Goal: Communication & Community: Answer question/provide support

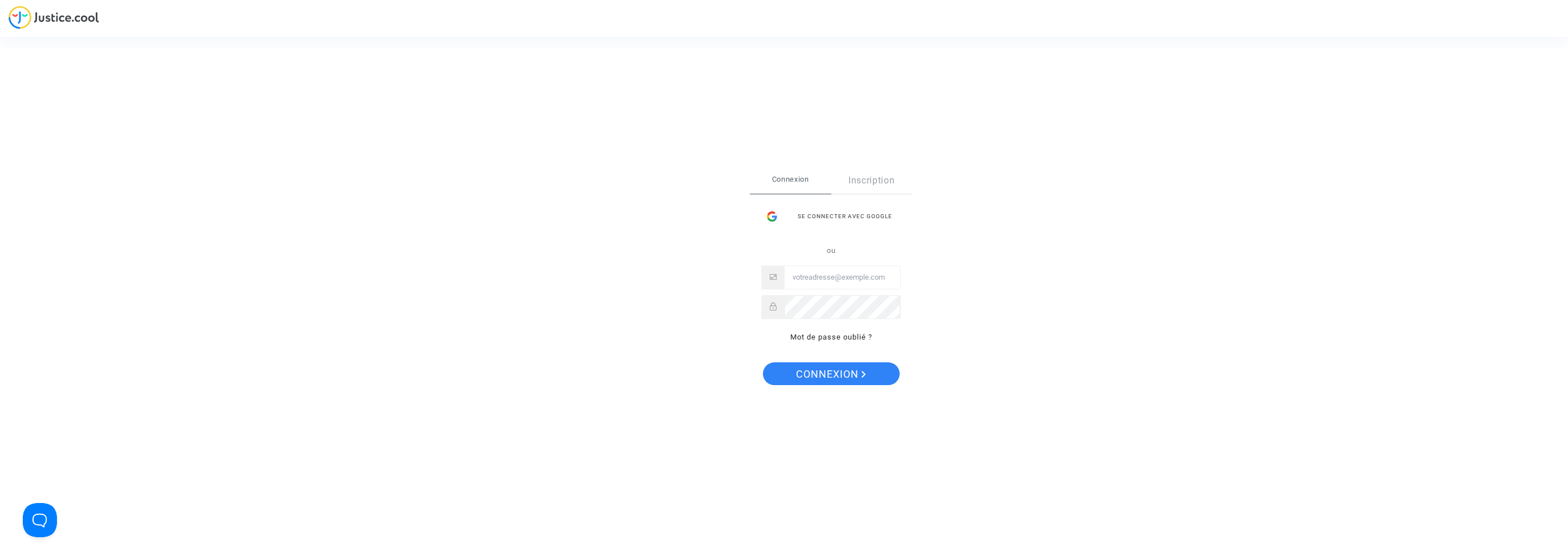
click at [813, 287] on input "Email" at bounding box center [842, 277] width 116 height 23
click at [816, 270] on input "Email" at bounding box center [842, 277] width 116 height 23
type input "a"
type input "[EMAIL_ADDRESS][DOMAIN_NAME]"
click at [763, 363] on button "Connexion" at bounding box center [831, 374] width 137 height 23
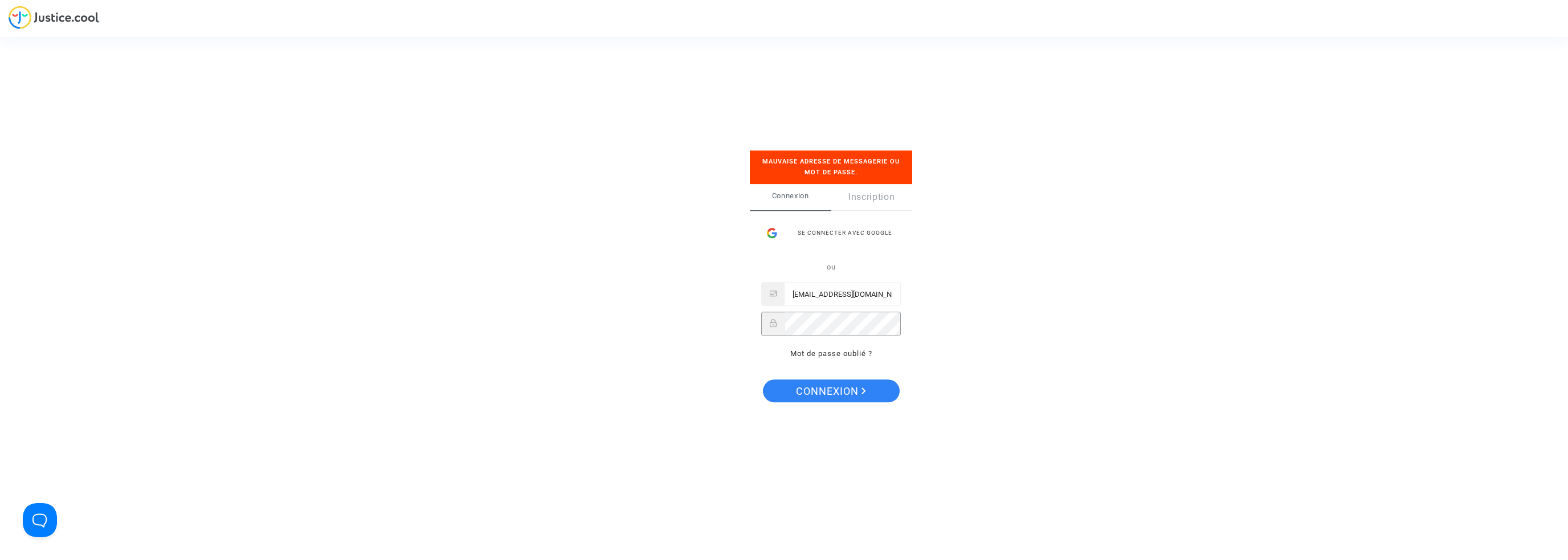
click at [763, 379] on button "Connexion" at bounding box center [831, 391] width 137 height 23
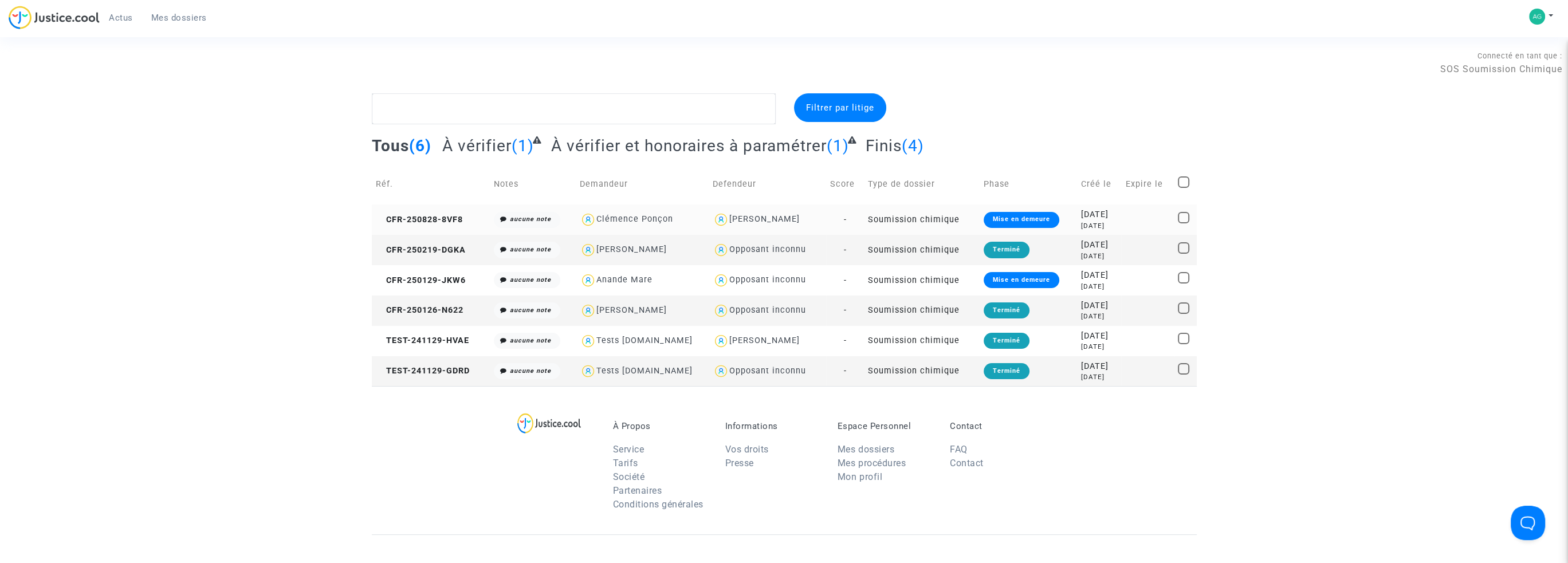
click at [678, 226] on div "Clémence Ponçon" at bounding box center [642, 219] width 125 height 16
type textarea "@"Clémence Ponçon" @"SOS Soumission Chimique""
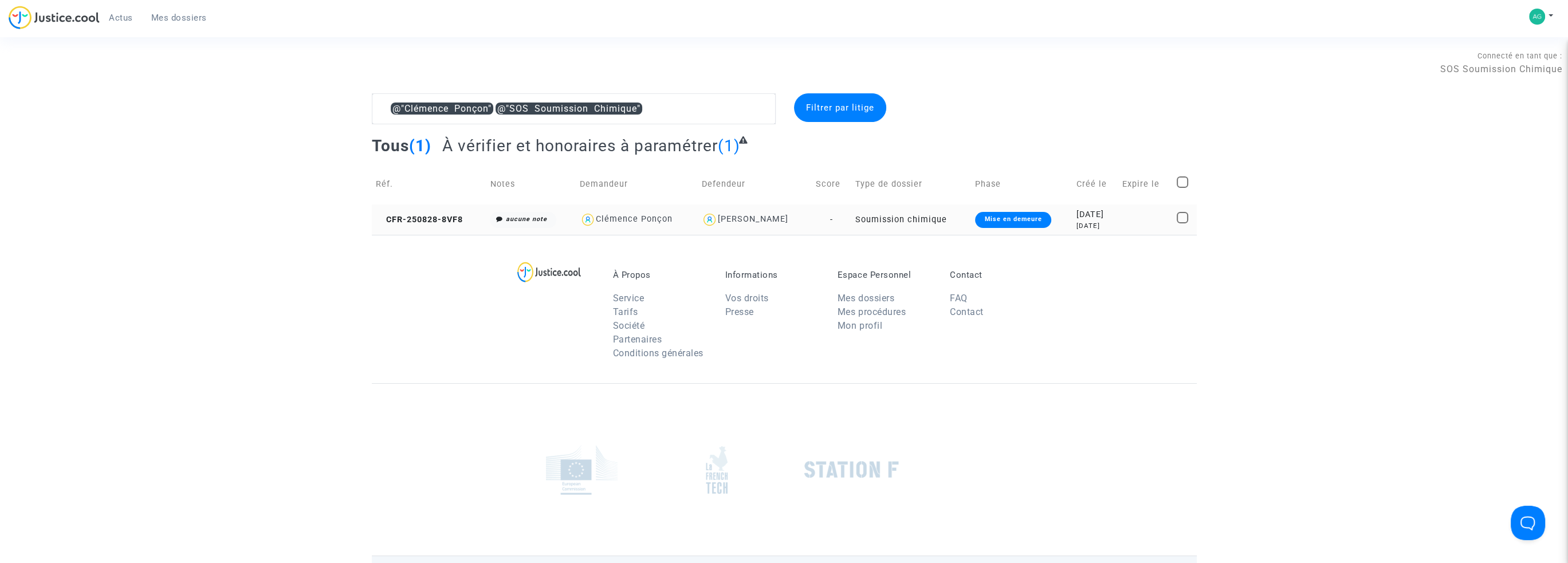
click at [611, 220] on div "Clémence Ponçon" at bounding box center [634, 219] width 77 height 10
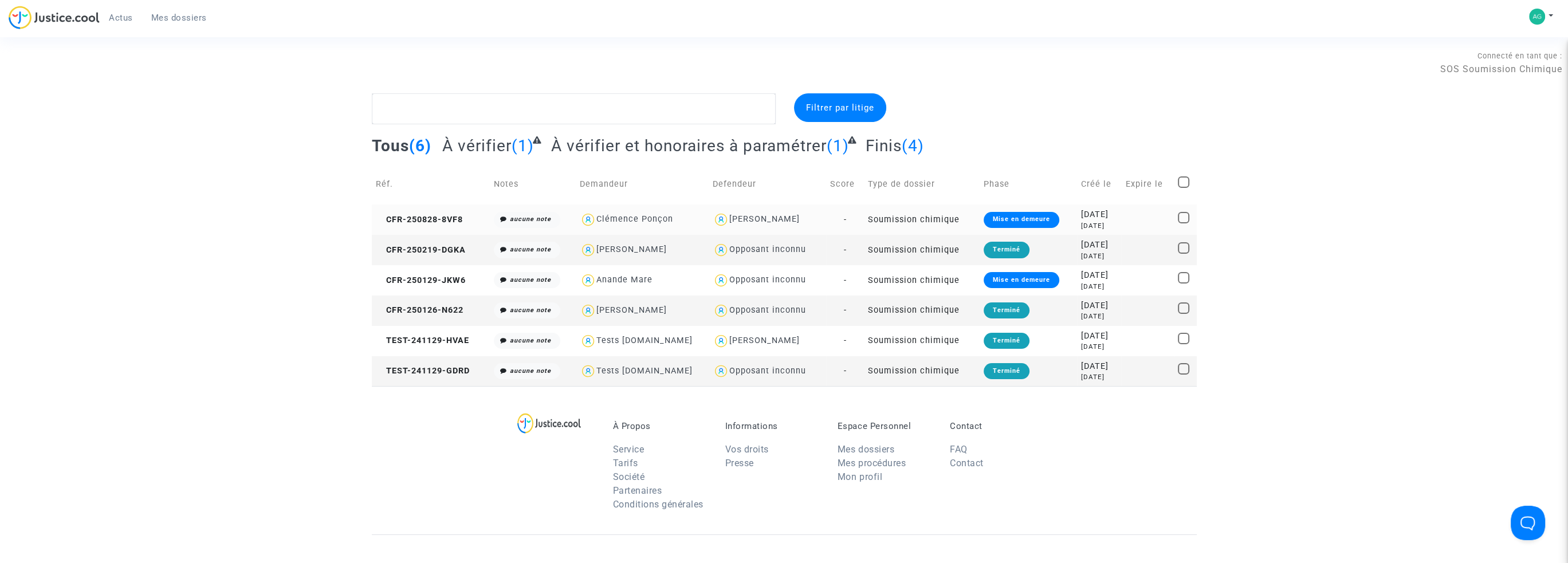
click at [926, 219] on td "Soumission chimique" at bounding box center [922, 219] width 116 height 30
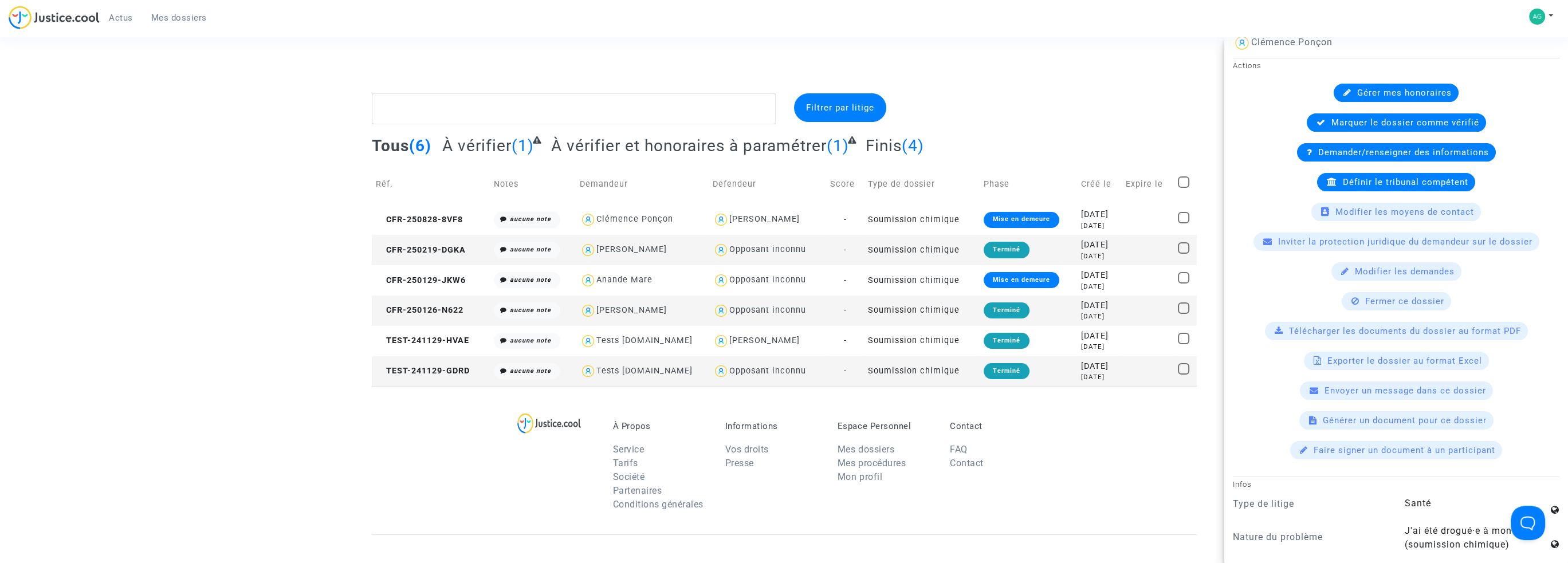
scroll to position [573, 0]
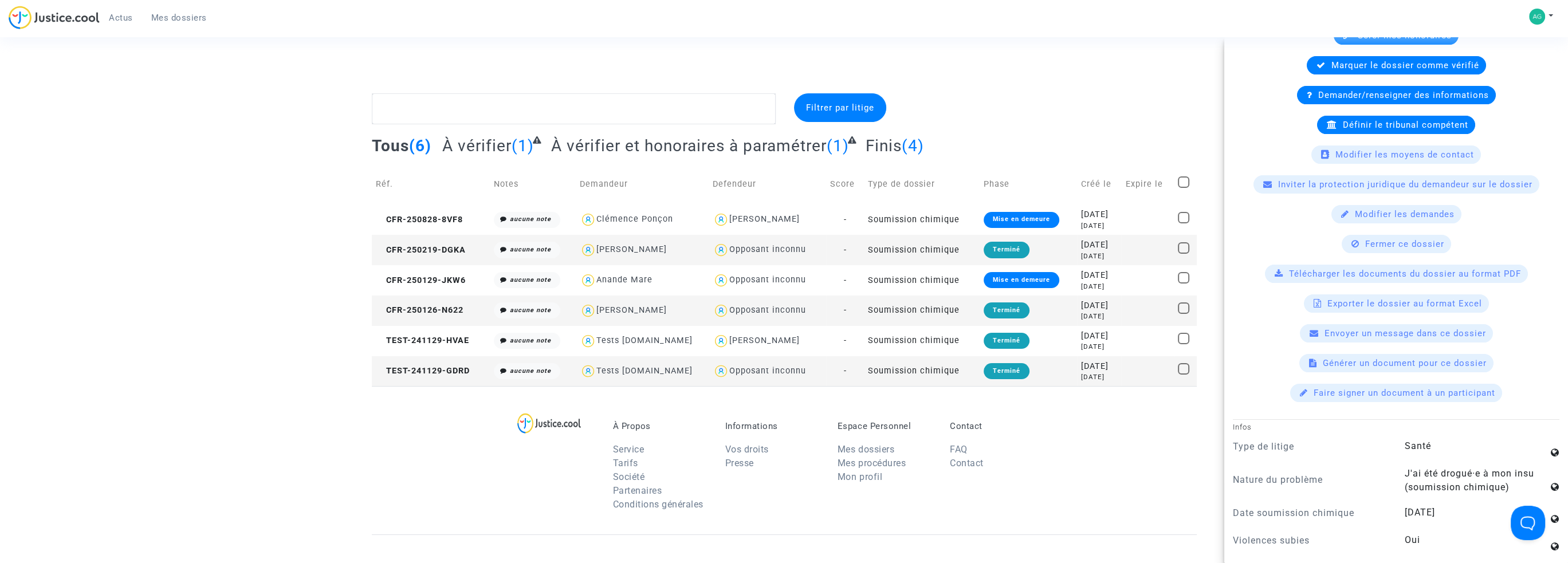
click at [1444, 274] on span "Télécharger les documents du dossier au format PDF" at bounding box center [1405, 274] width 232 height 10
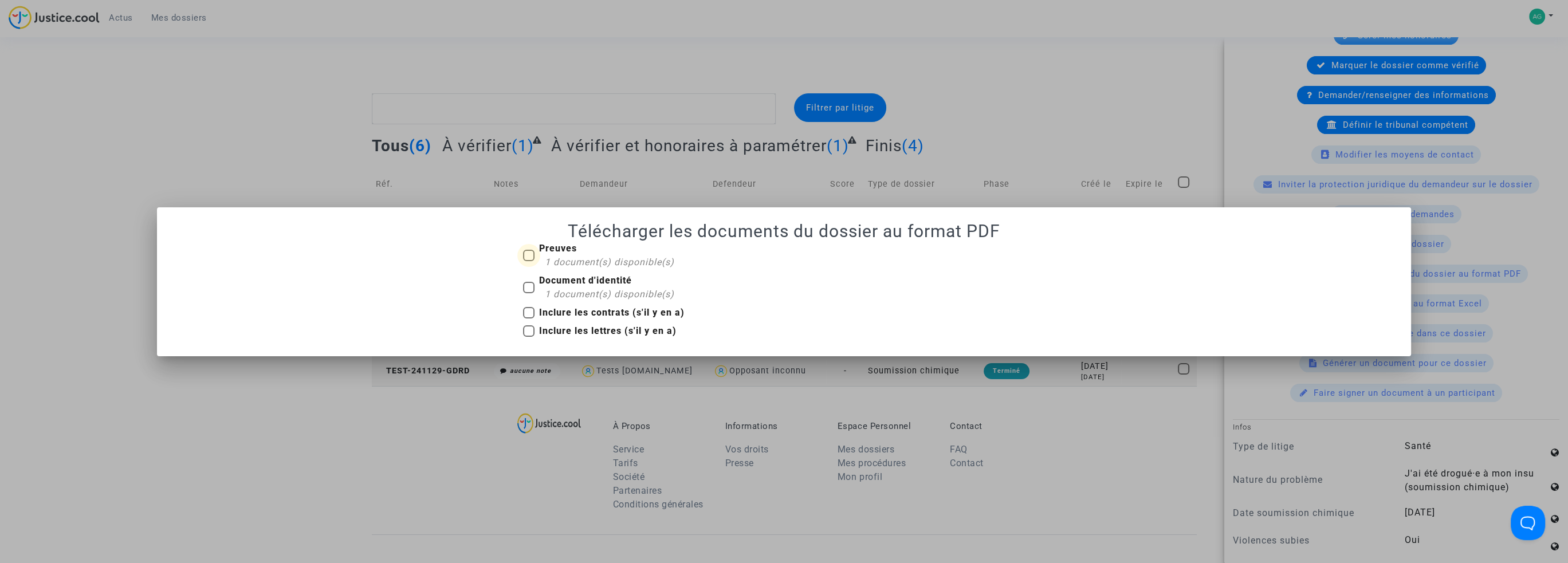
click at [531, 256] on span at bounding box center [528, 255] width 11 height 11
click at [529, 261] on input "Preuves 1 document(s) disponible(s)" at bounding box center [528, 261] width 1 height 1
checkbox input "true"
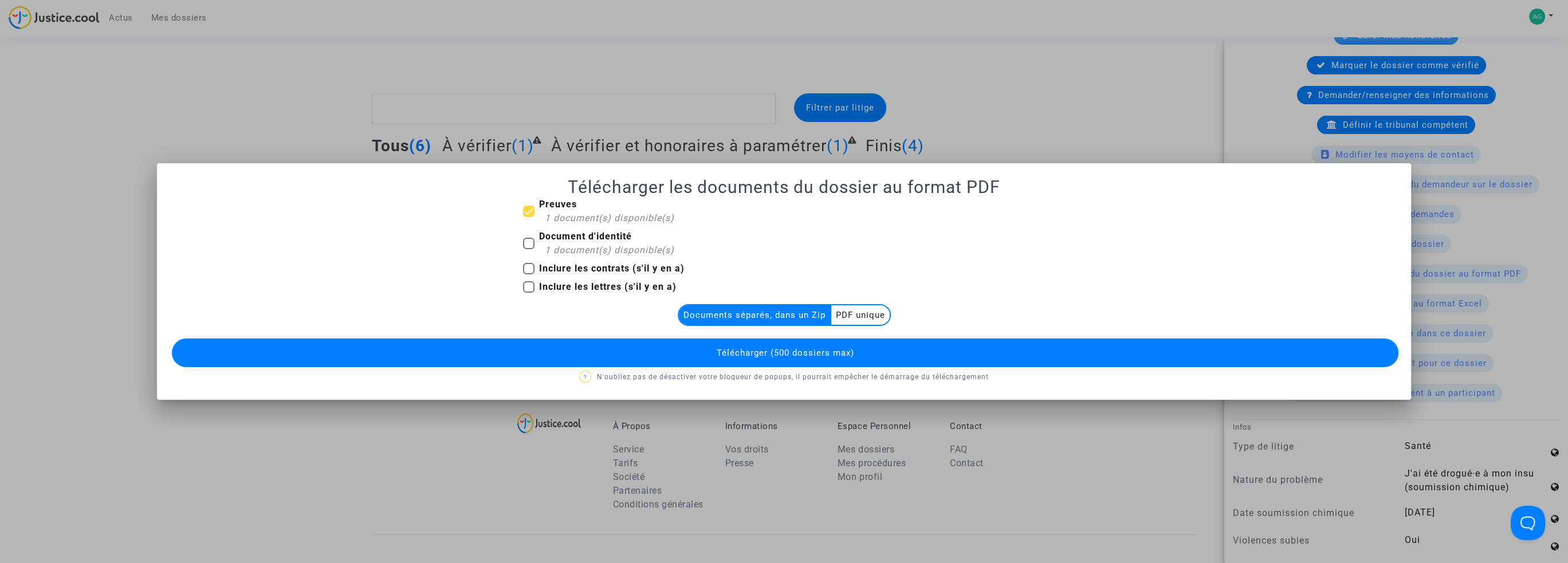
click at [534, 245] on span at bounding box center [528, 243] width 11 height 11
click at [529, 249] on input "Document d'identité 1 document(s) disponible(s)" at bounding box center [528, 249] width 1 height 1
checkbox input "true"
click at [527, 267] on span at bounding box center [528, 268] width 11 height 11
click at [528, 274] on input "Inclure les contrats (s'il y en a)" at bounding box center [528, 274] width 1 height 1
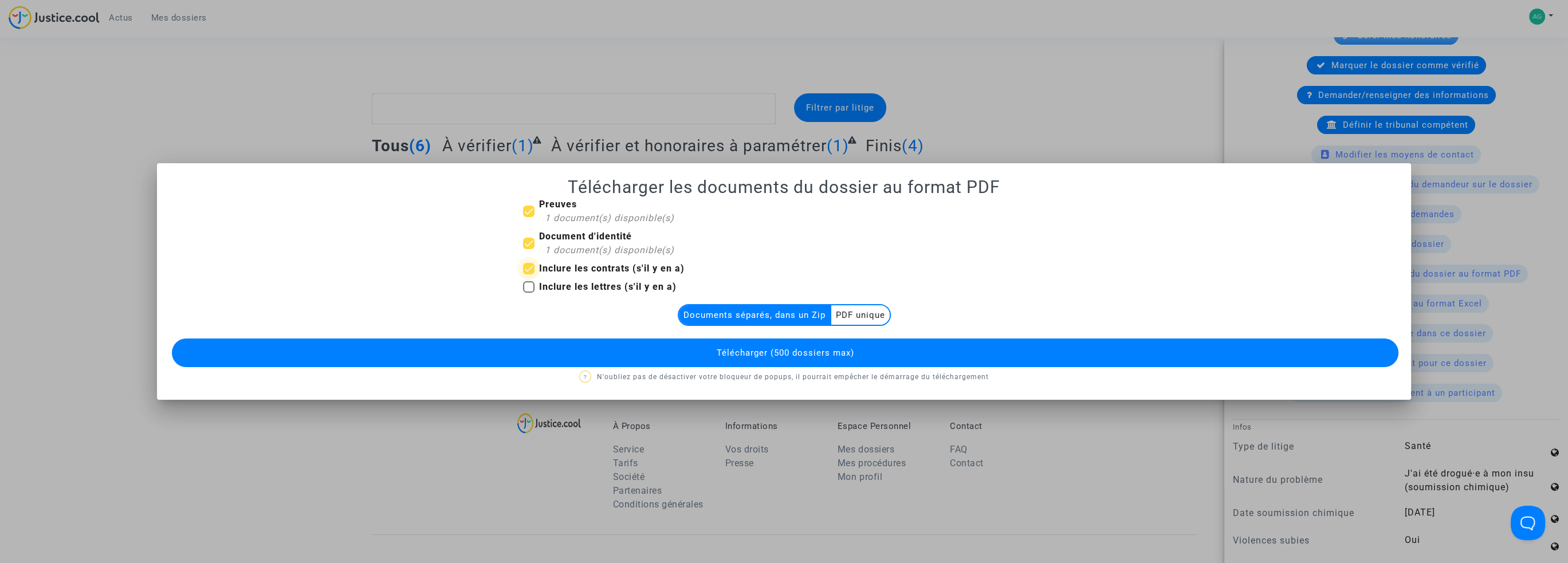
click at [527, 267] on span at bounding box center [528, 268] width 11 height 11
click at [528, 274] on input "Inclure les contrats (s'il y en a)" at bounding box center [528, 274] width 1 height 1
checkbox input "false"
click at [717, 347] on span "Télécharger (500 dossiers max)" at bounding box center [785, 353] width 138 height 10
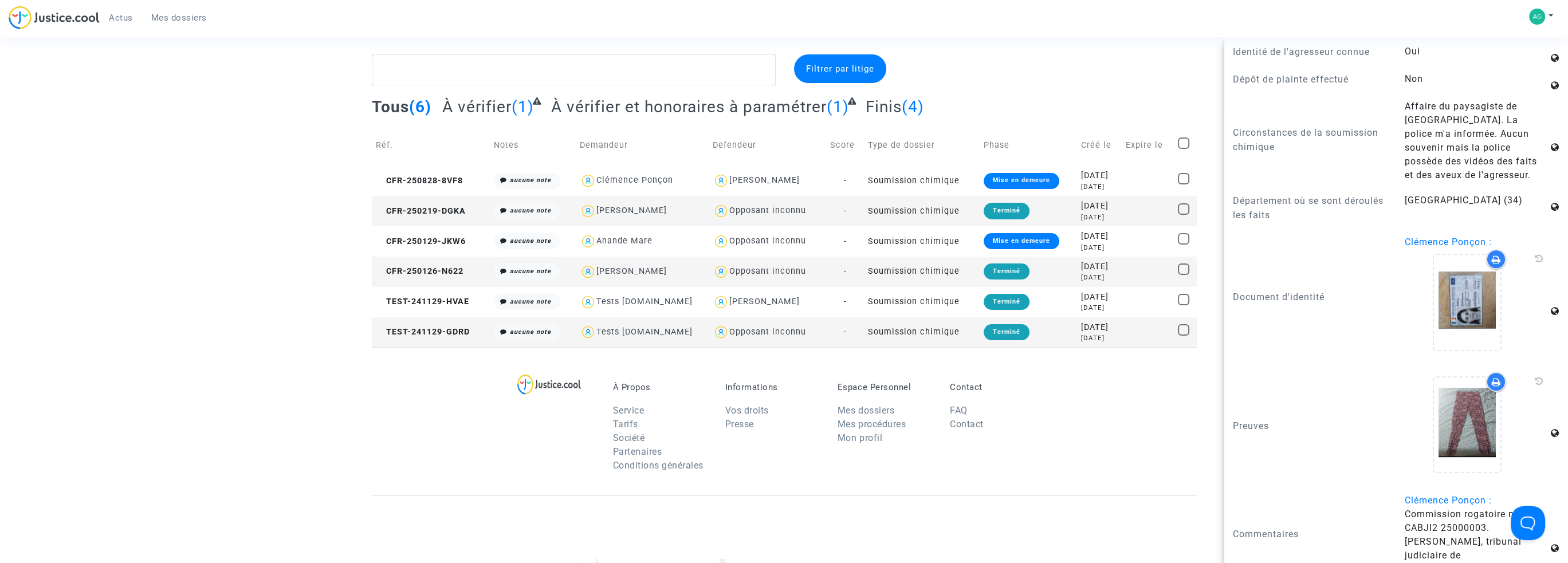
scroll to position [57, 0]
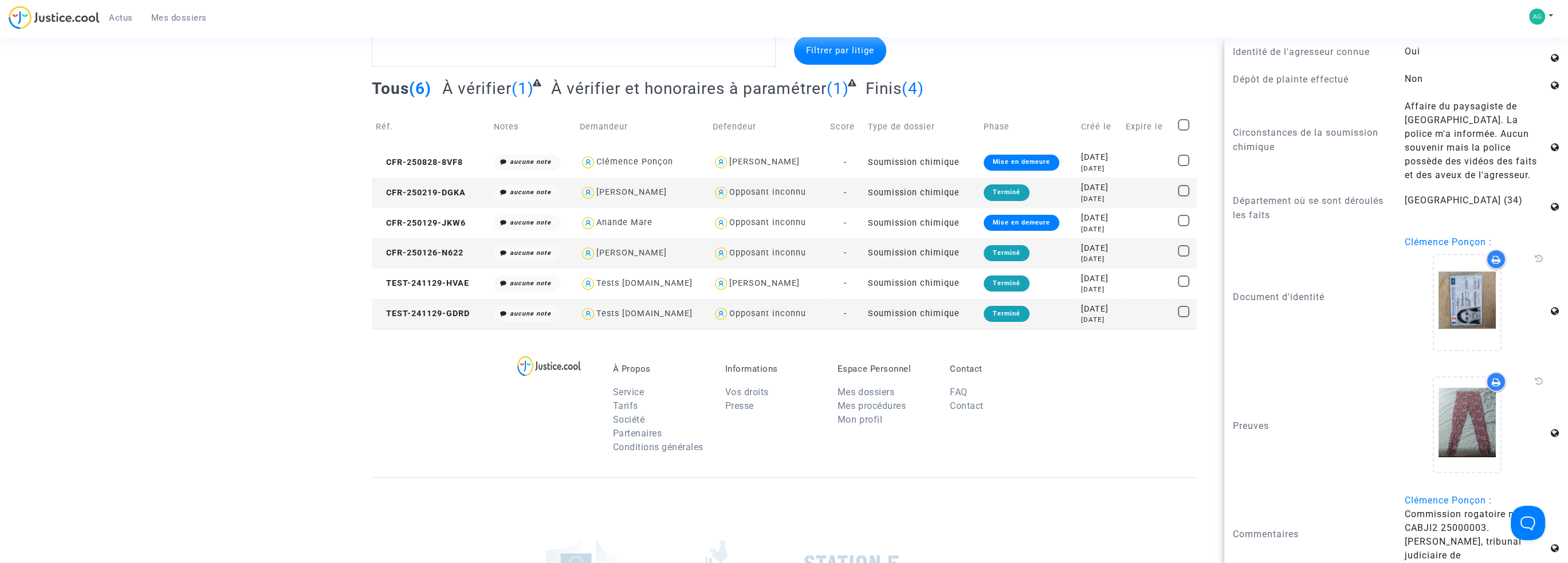
drag, startPoint x: 1395, startPoint y: 509, endPoint x: 1543, endPoint y: 553, distance: 154.4
click at [1543, 553] on div "Clémence Ponçon : Commission rogatoire n°JI CABJI2 25000003. Juge Mme Lemasson,…" at bounding box center [1482, 534] width 172 height 82
copy span "Commission rogatoire n°JI CABJI2 25000003. Juge Mme Lemasson, tribunal judiciai…"
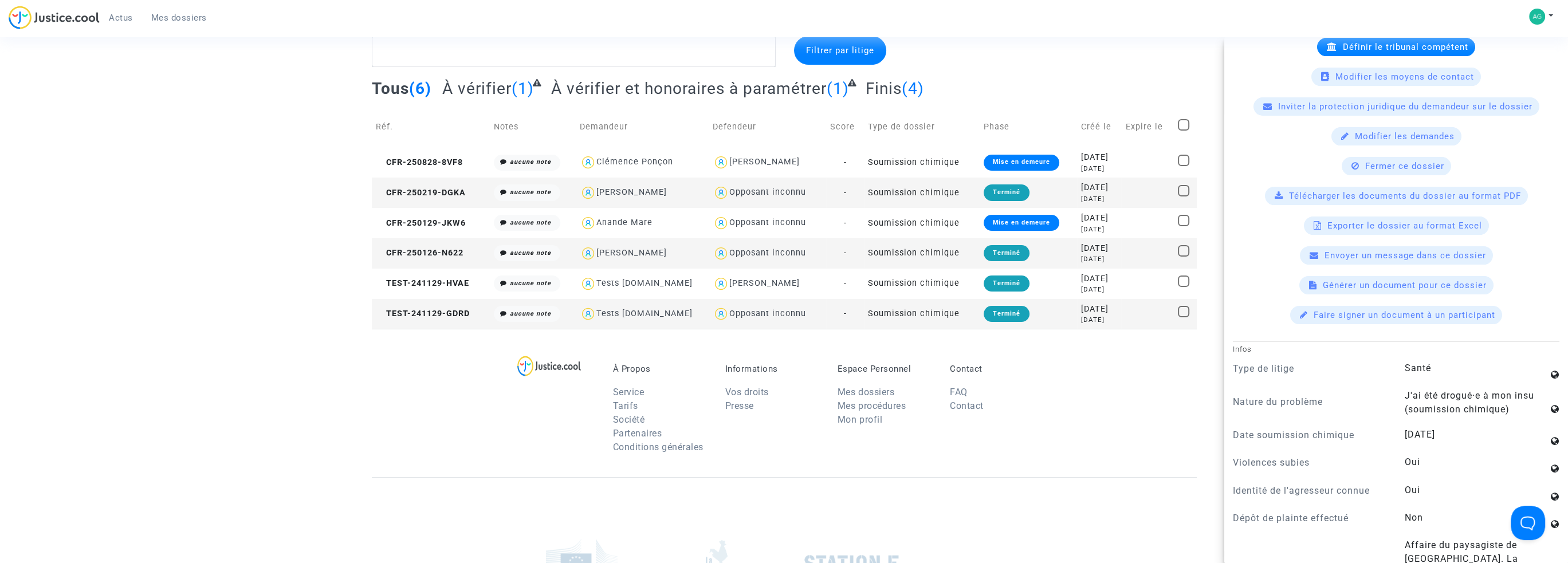
scroll to position [631, 0]
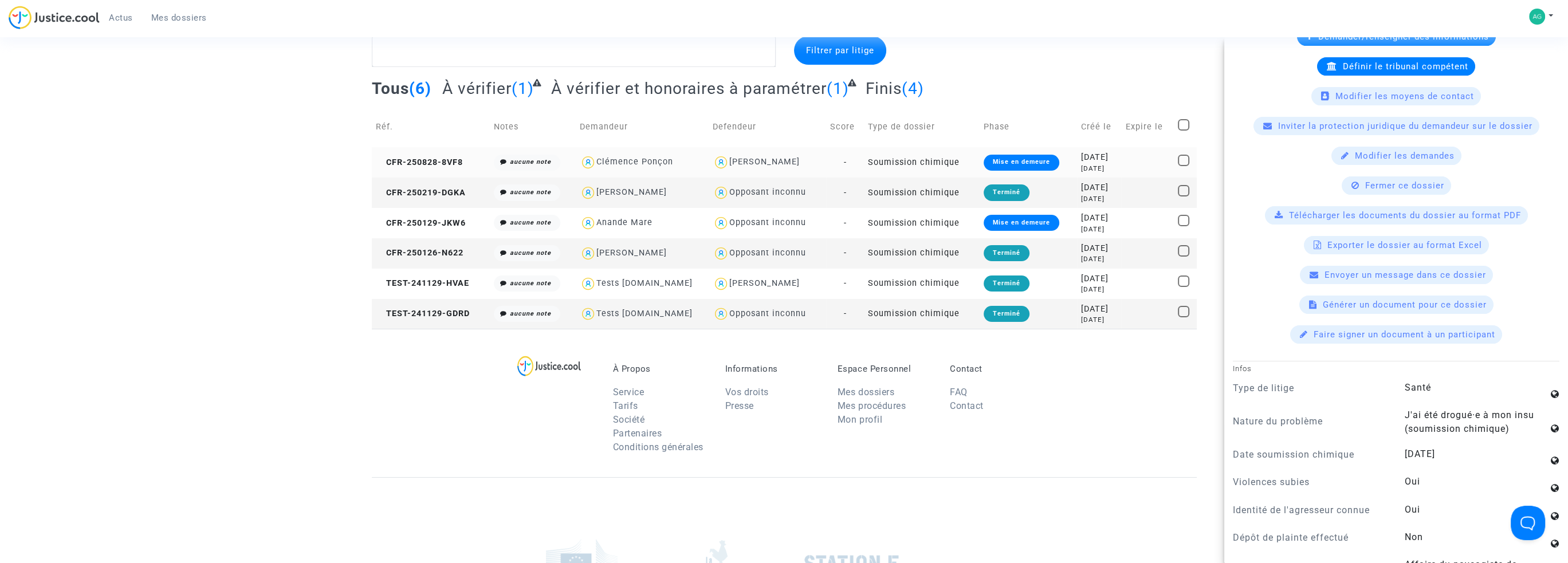
click at [1130, 171] on td at bounding box center [1147, 162] width 53 height 30
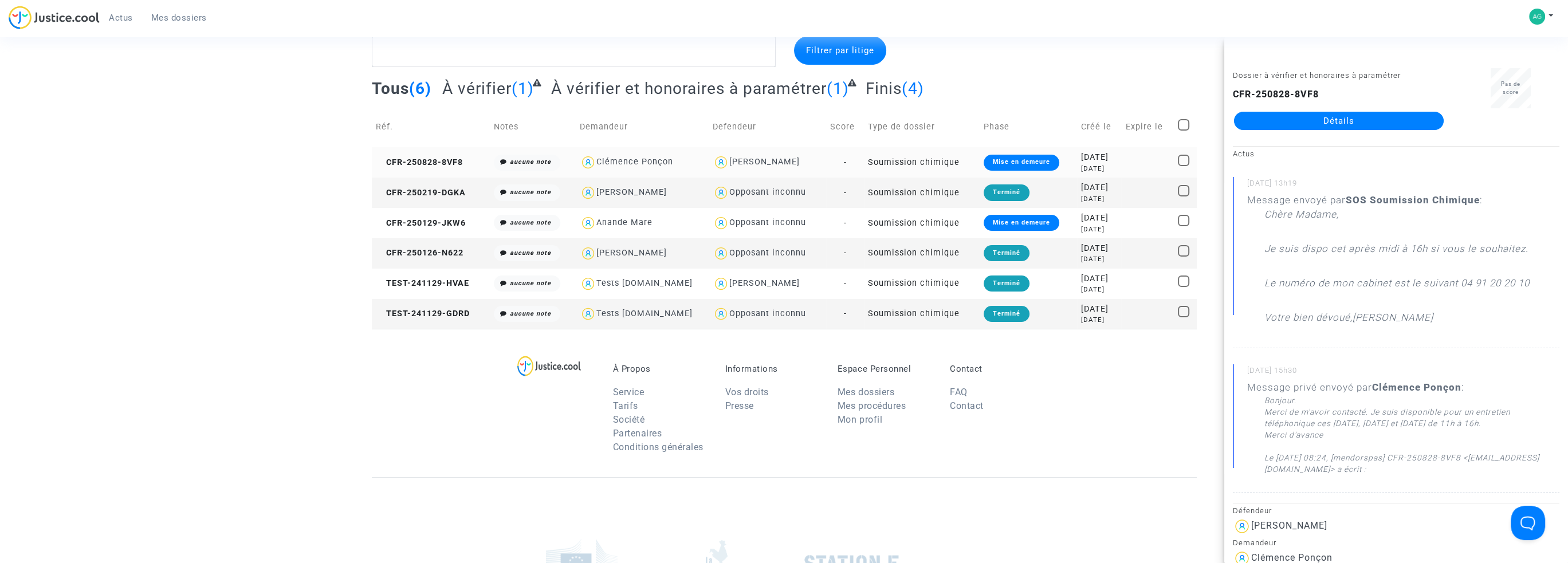
click at [1130, 171] on td at bounding box center [1147, 162] width 53 height 30
click at [441, 163] on span "CFR-250828-8VF8" at bounding box center [419, 162] width 87 height 10
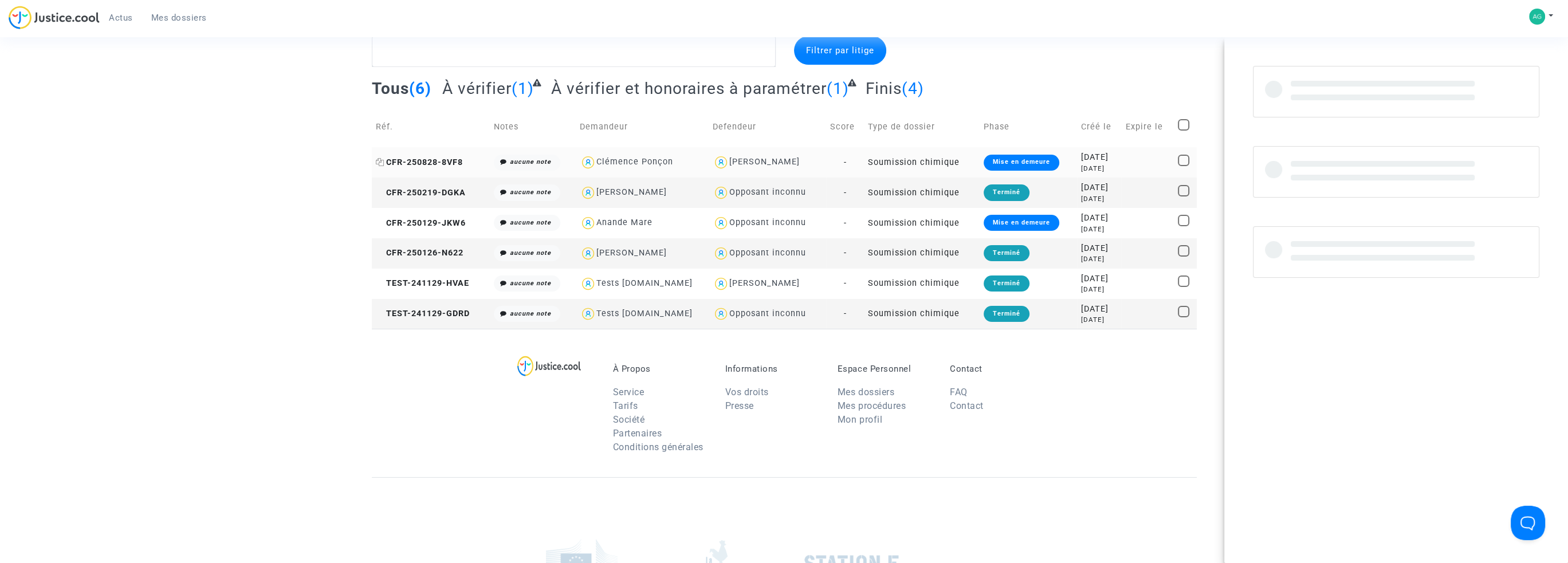
click at [441, 163] on span "CFR-250828-8VF8" at bounding box center [419, 162] width 87 height 10
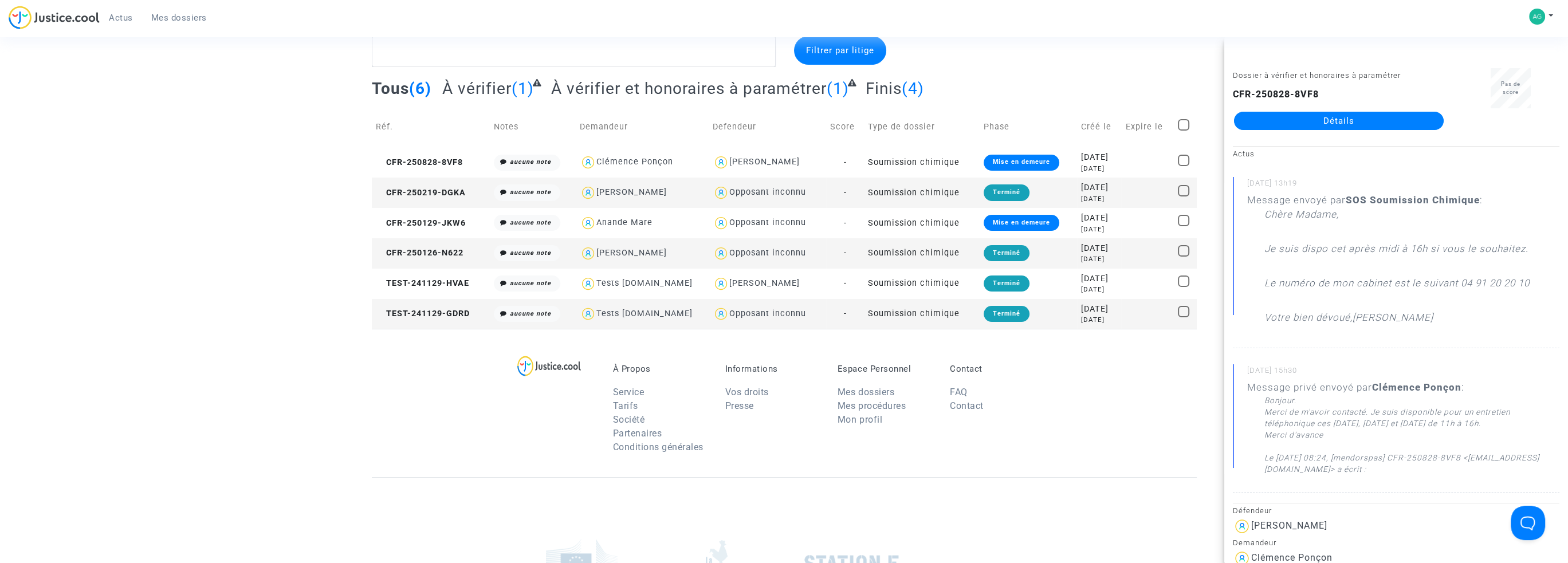
click at [1329, 127] on link "Détails" at bounding box center [1338, 121] width 210 height 19
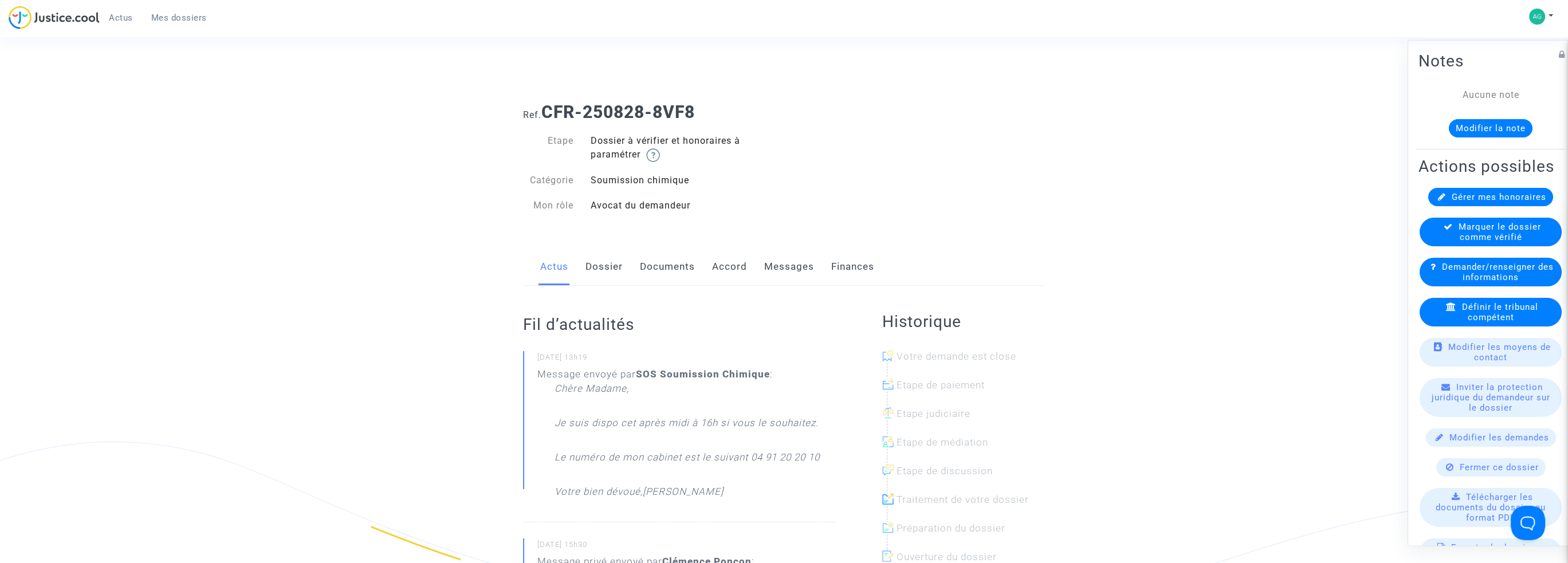
click at [582, 261] on div "Actus Dossier Documents Accord Messages Finances" at bounding box center [784, 267] width 522 height 39
click at [592, 271] on link "Dossier" at bounding box center [604, 267] width 37 height 38
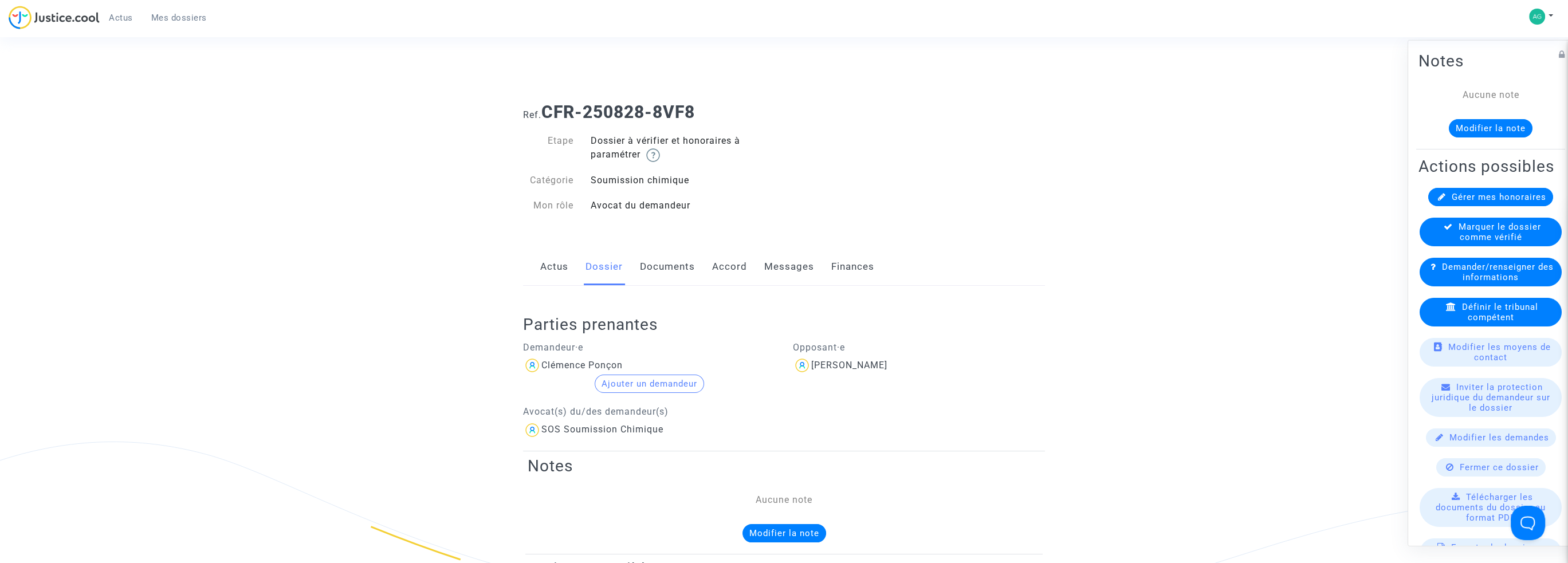
click at [703, 263] on div "Actus Dossier Documents Accord Messages Finances" at bounding box center [784, 267] width 522 height 39
click at [659, 261] on link "Documents" at bounding box center [668, 267] width 55 height 38
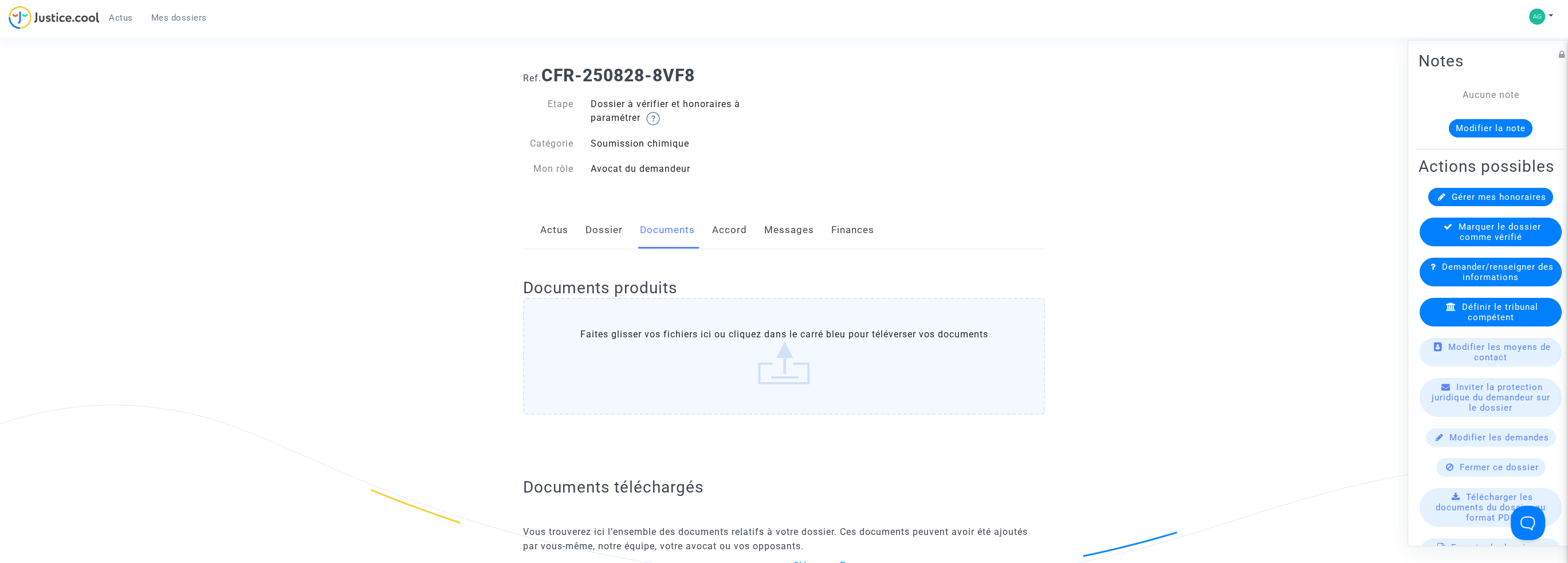
scroll to position [57, 0]
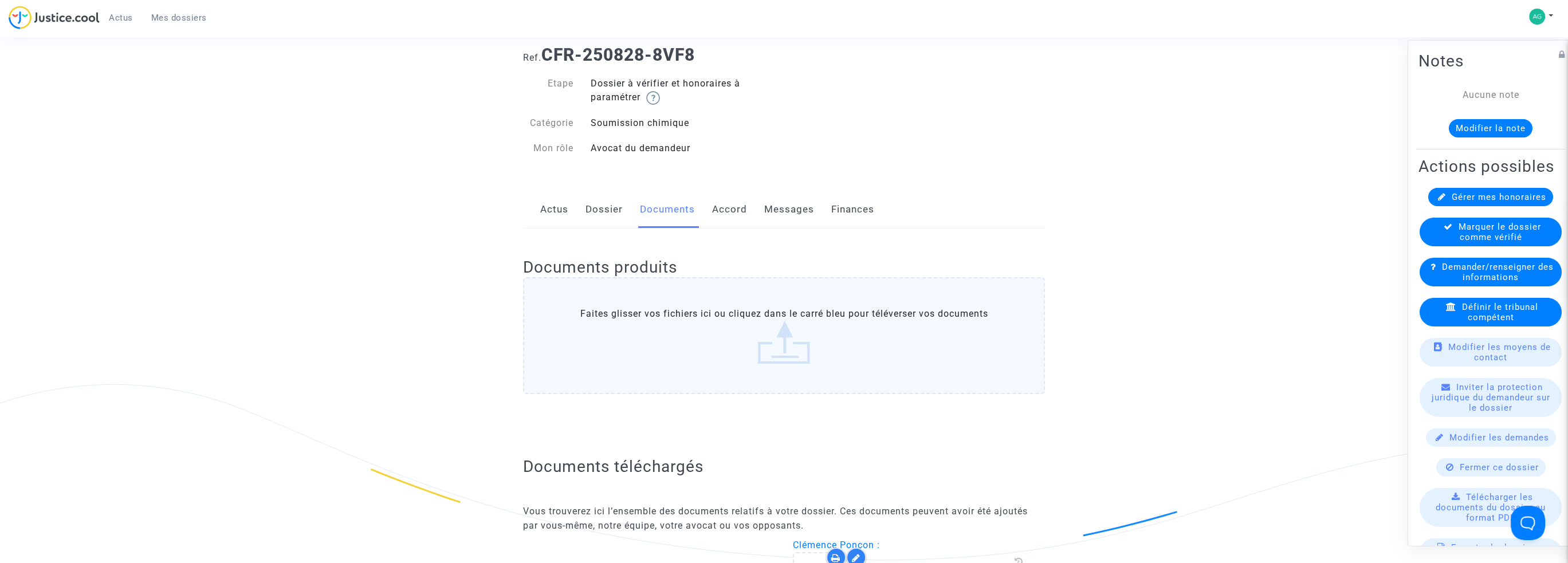
click at [729, 205] on link "Accord" at bounding box center [729, 209] width 35 height 38
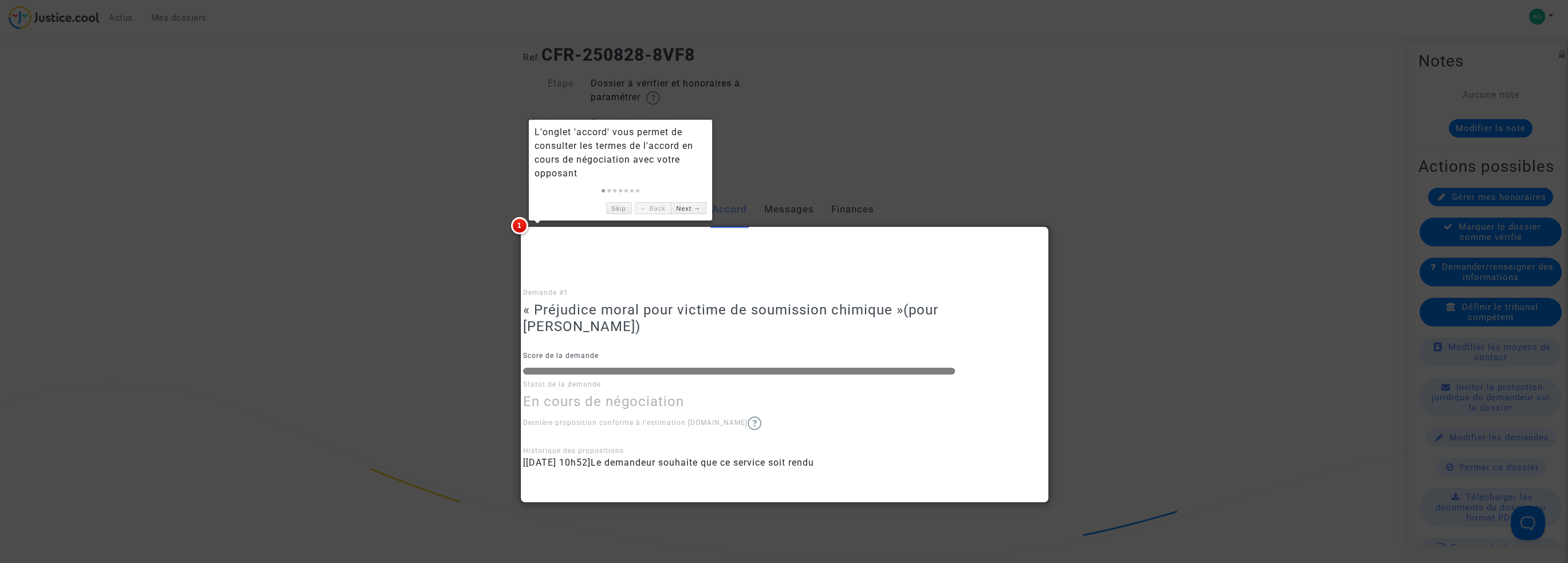
click at [1046, 61] on div at bounding box center [784, 282] width 1568 height 563
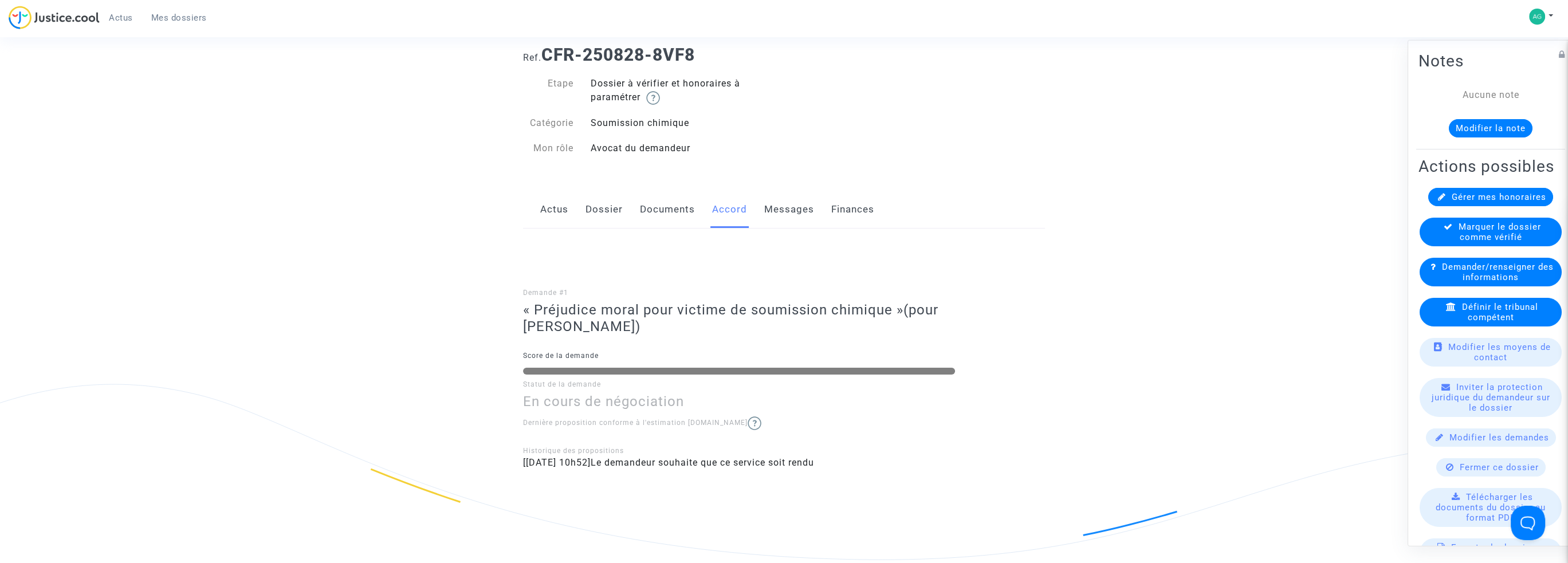
click at [760, 217] on div "Actus Dossier Documents Accord Messages Finances" at bounding box center [784, 210] width 522 height 39
click at [769, 213] on link "Messages" at bounding box center [788, 209] width 50 height 38
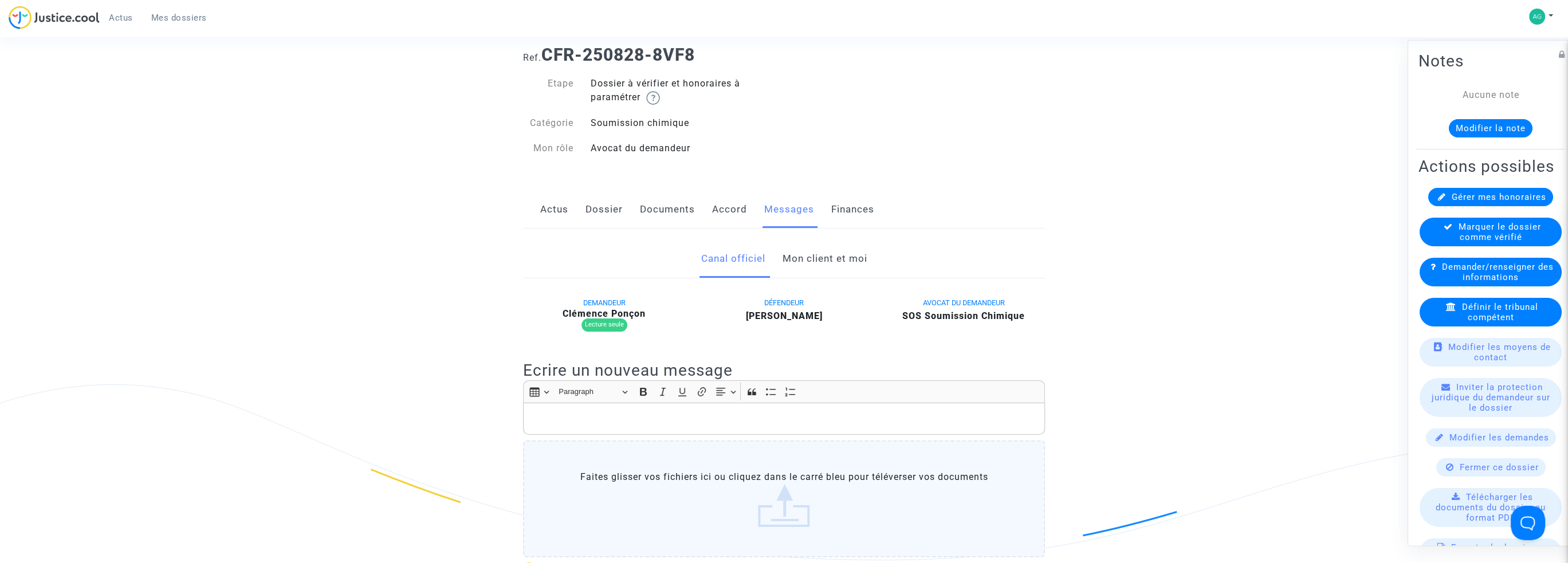
click at [835, 261] on link "Mon client et moi" at bounding box center [825, 259] width 84 height 38
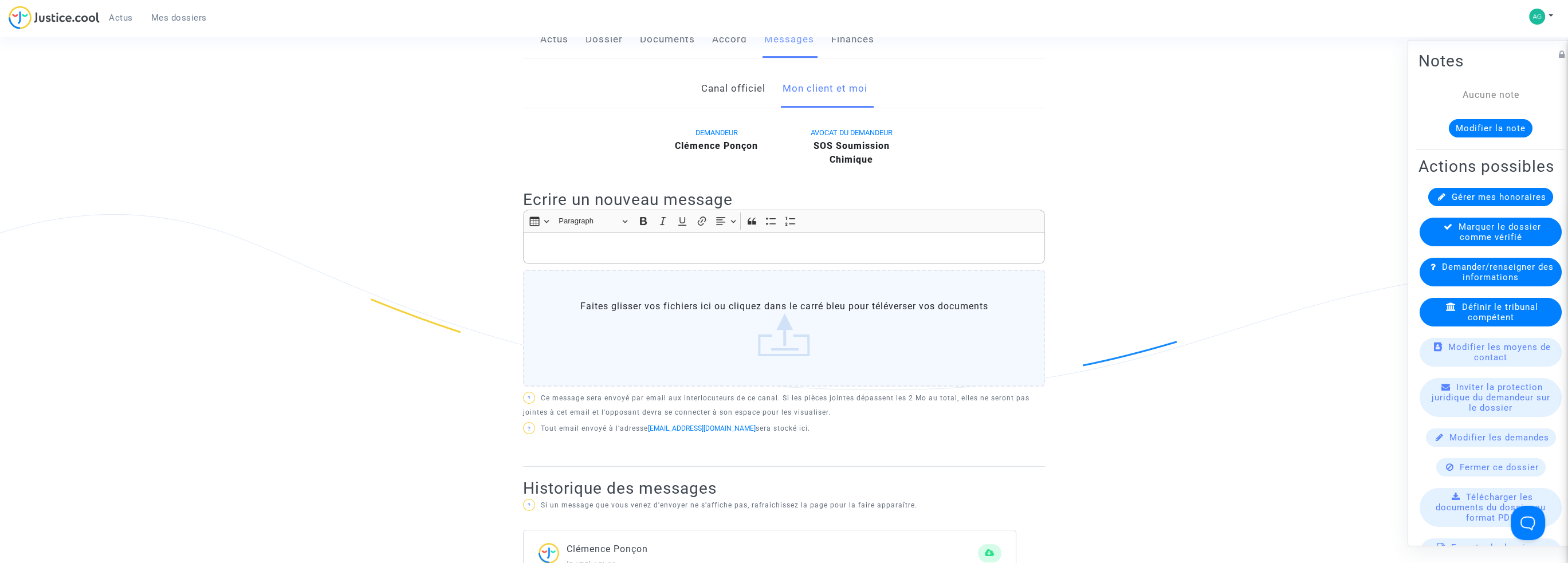
scroll to position [229, 0]
click at [553, 247] on p "Rich Text Editor, main" at bounding box center [784, 246] width 510 height 14
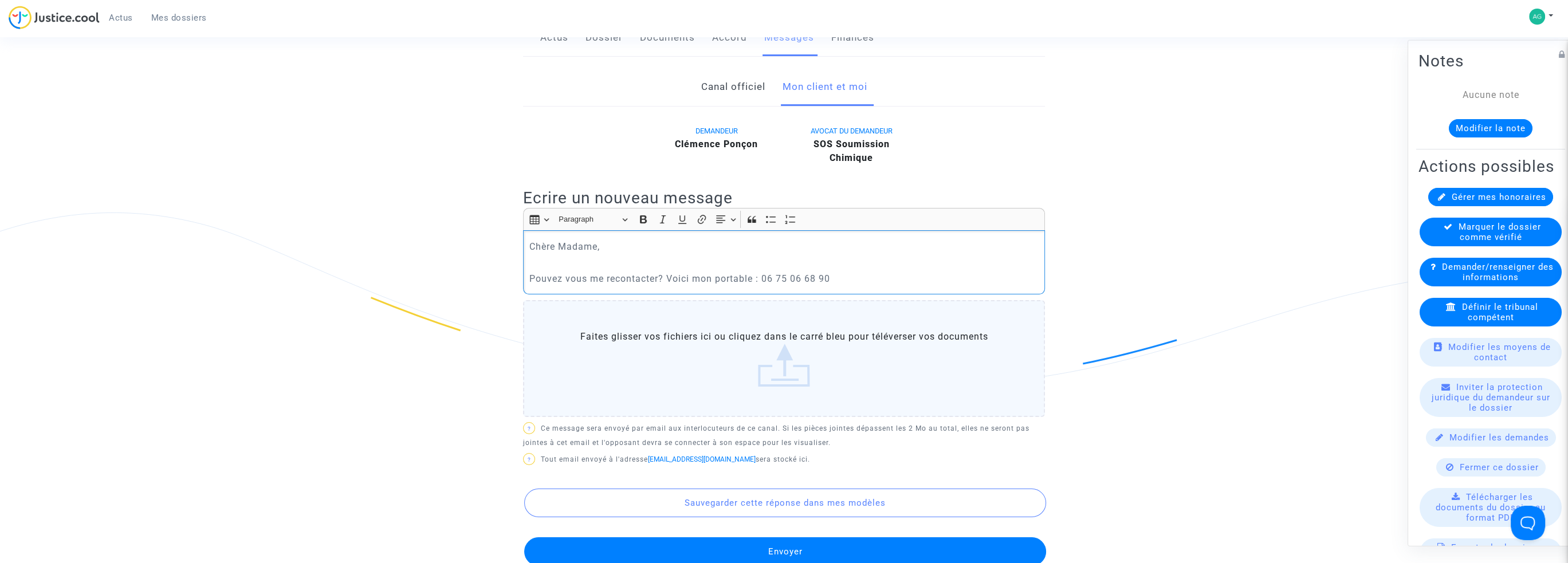
click at [848, 283] on p "Pouvez vous me recontacter? Voici mon portable : 06 75 06 68 90" at bounding box center [784, 278] width 510 height 14
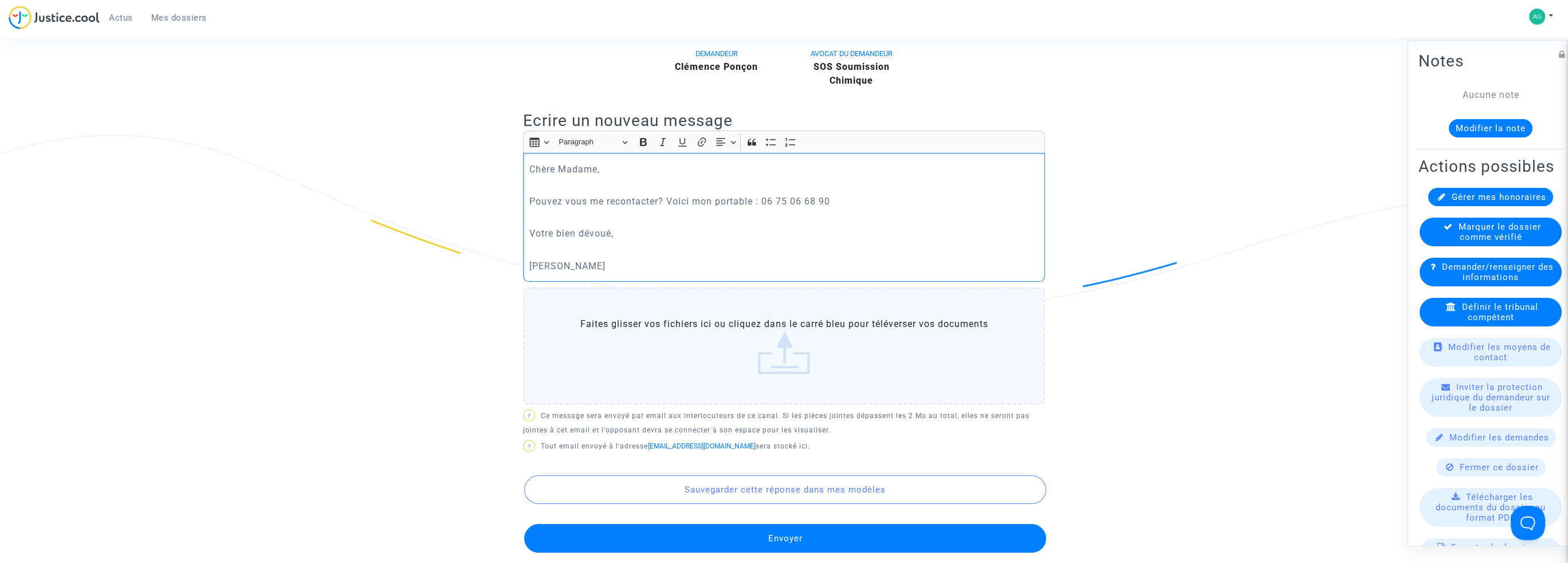
scroll to position [287, 0]
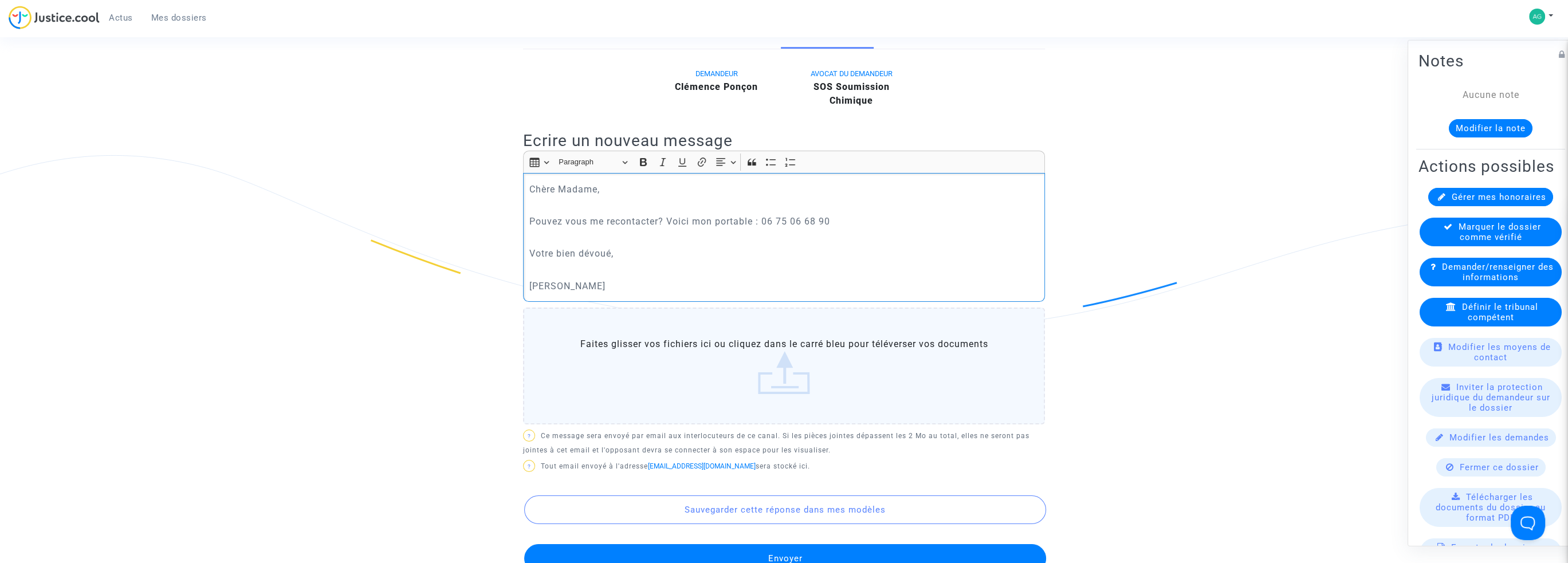
click at [809, 559] on button "Envoyer" at bounding box center [785, 559] width 522 height 29
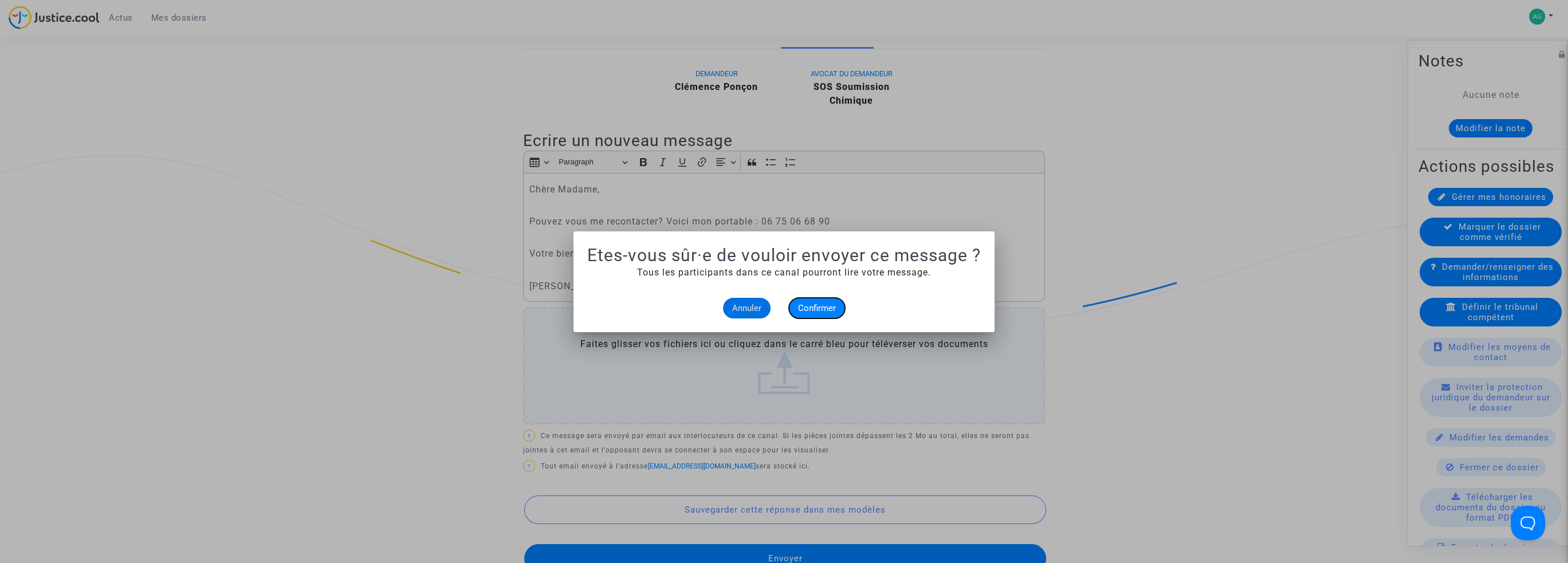
click at [831, 314] on button "Confirmer" at bounding box center [817, 308] width 56 height 21
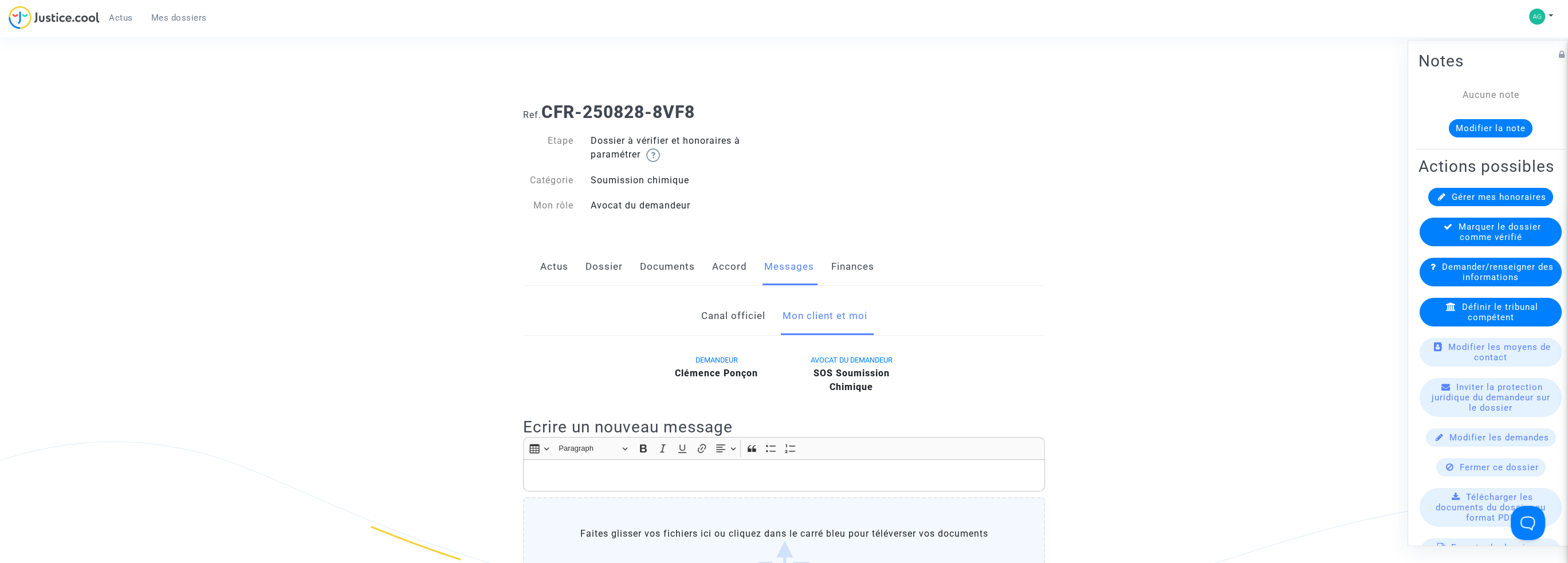
click at [555, 260] on link "Actus" at bounding box center [554, 267] width 28 height 38
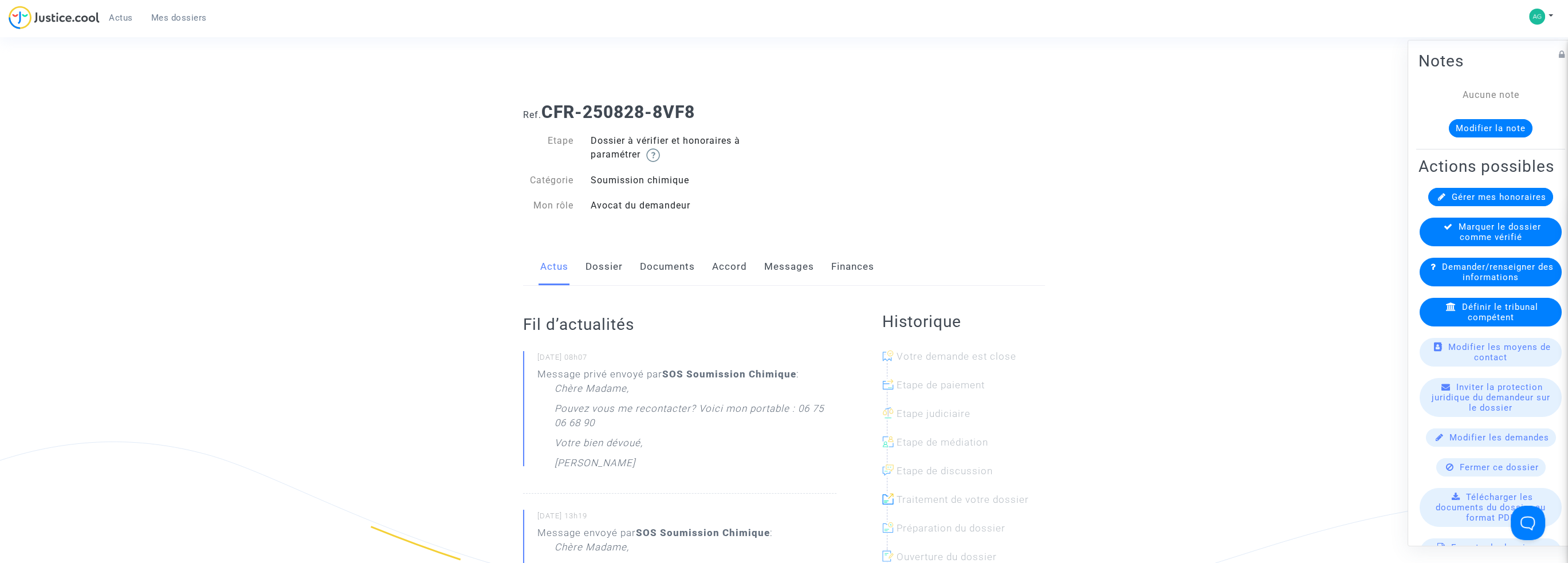
click at [618, 267] on link "Dossier" at bounding box center [604, 267] width 37 height 38
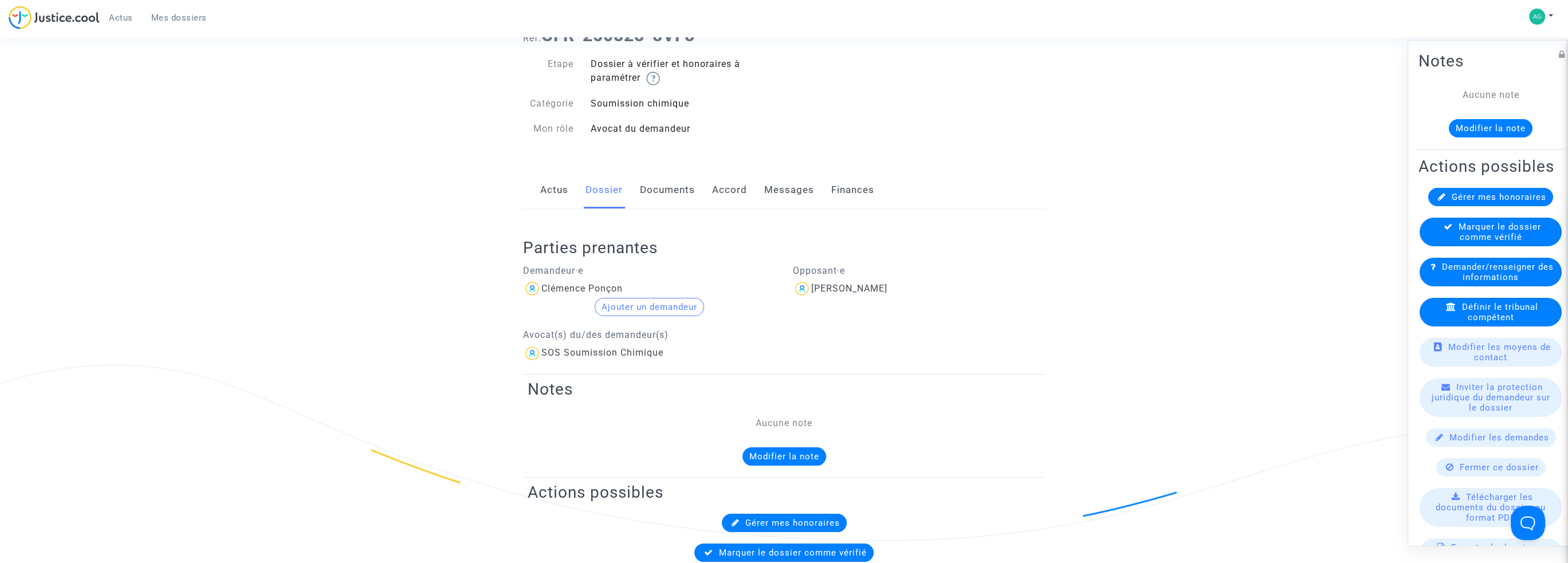
scroll to position [57, 0]
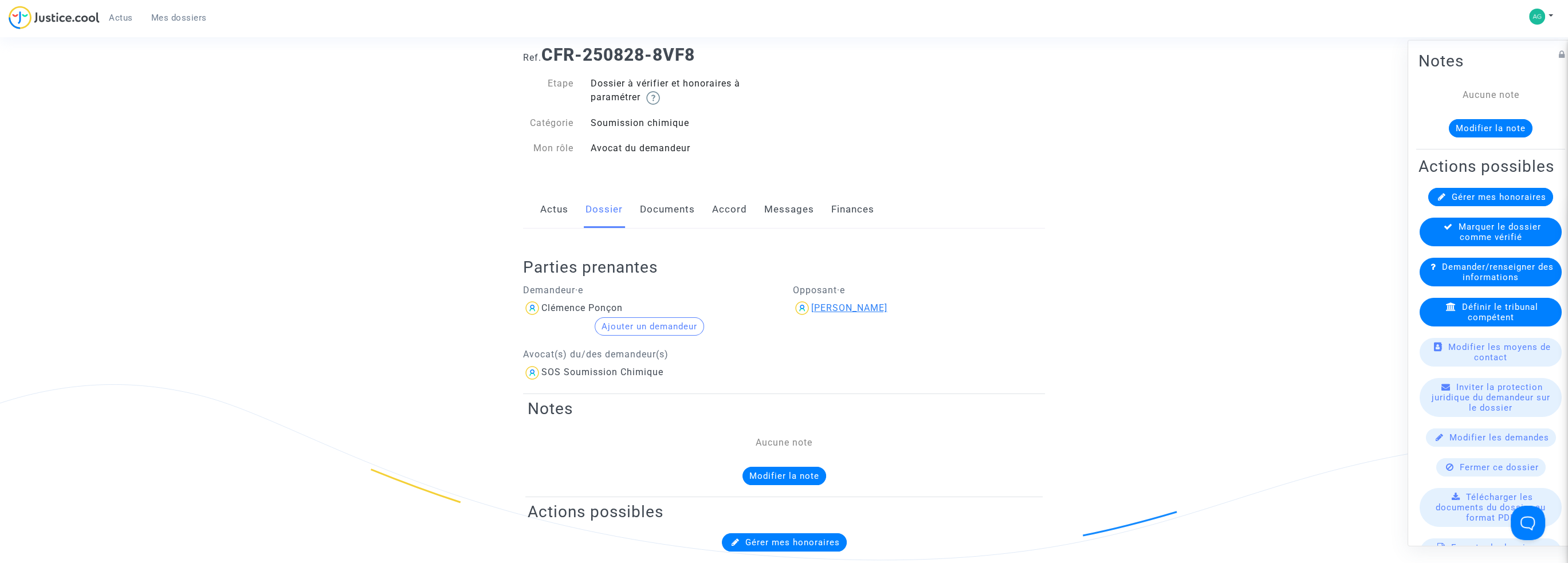
drag, startPoint x: 899, startPoint y: 313, endPoint x: 813, endPoint y: 309, distance: 86.1
click at [813, 309] on div "Maui Raufaore" at bounding box center [919, 308] width 253 height 19
click at [813, 309] on div "Maui Raufaore" at bounding box center [849, 307] width 76 height 11
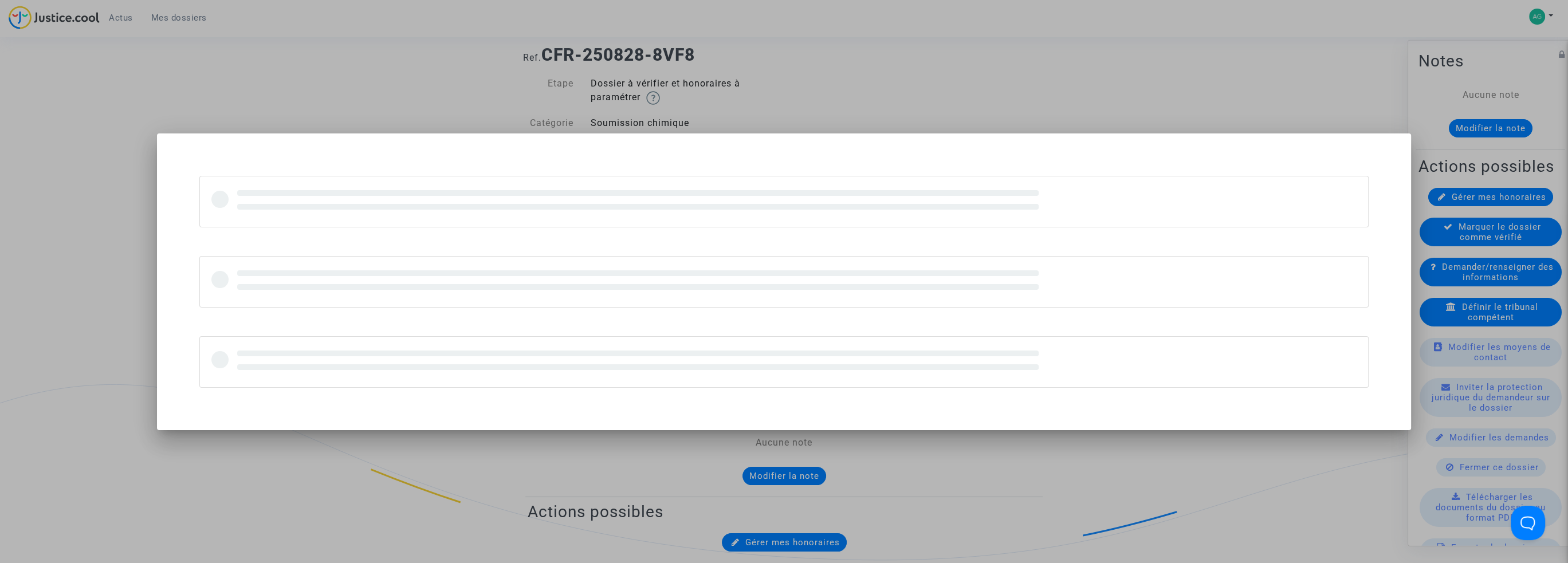
scroll to position [0, 0]
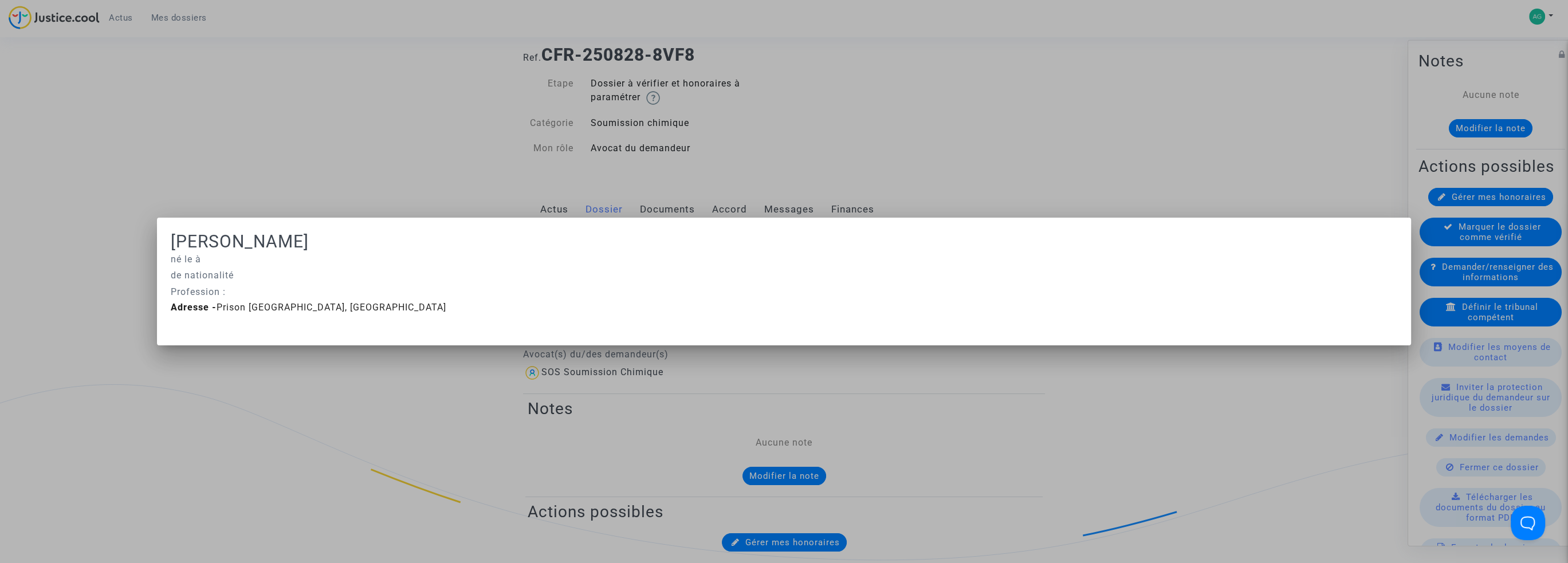
drag, startPoint x: 439, startPoint y: 309, endPoint x: 218, endPoint y: 314, distance: 221.1
click at [218, 314] on div "Adresse - Prison 34750 Villeneuve les maguelone, France" at bounding box center [784, 310] width 1244 height 19
drag, startPoint x: 328, startPoint y: 241, endPoint x: 153, endPoint y: 256, distance: 175.6
click at [170, 248] on h1 "Maui Raufaore" at bounding box center [784, 241] width 1227 height 21
copy h1 "Maui Raufaore"
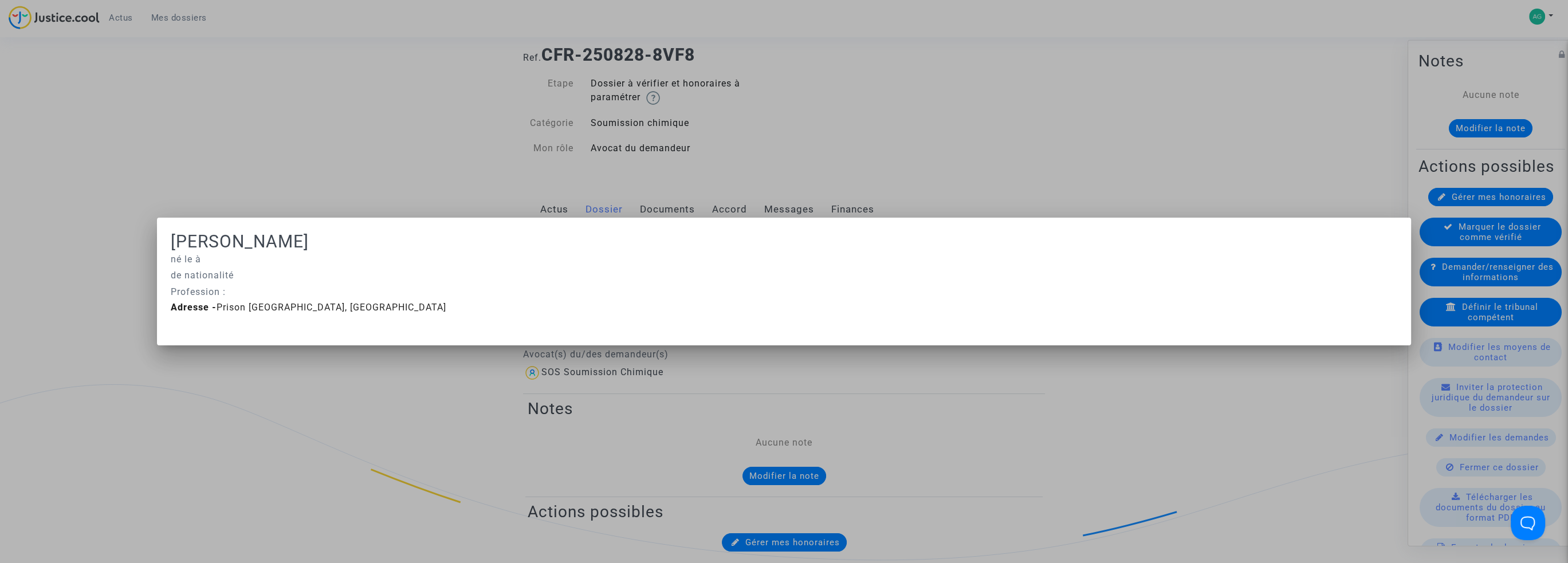
click at [287, 1] on div at bounding box center [784, 282] width 1568 height 563
